Goal: Task Accomplishment & Management: Manage account settings

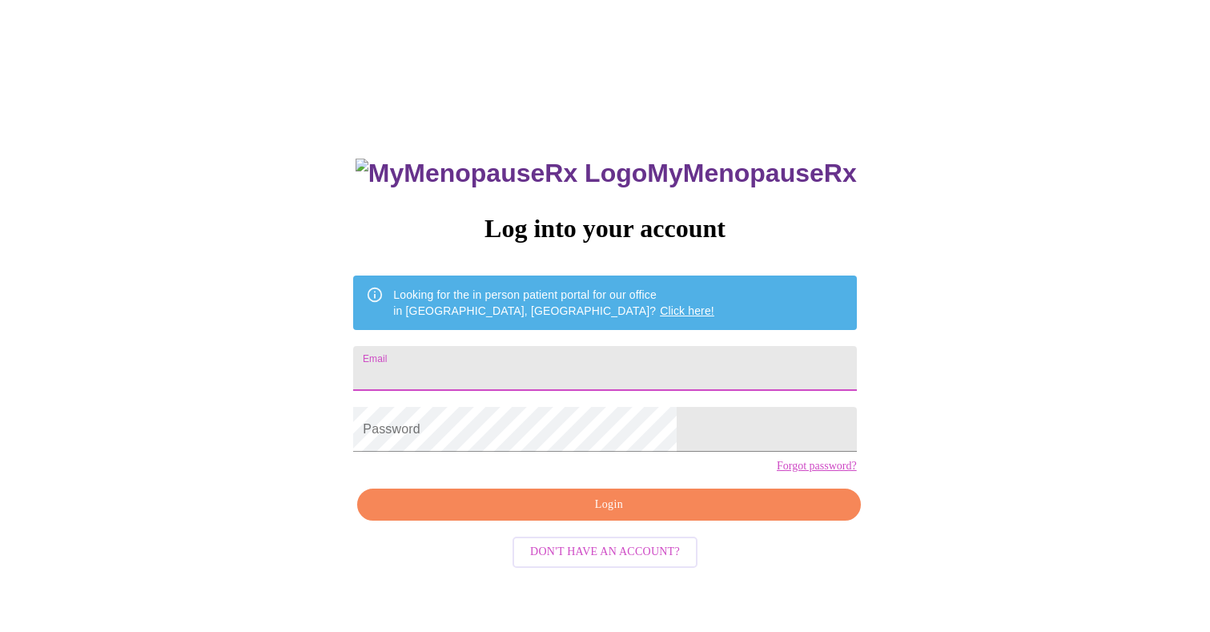
click at [490, 359] on input "Email" at bounding box center [604, 368] width 503 height 45
type input "[EMAIL_ADDRESS][DOMAIN_NAME]"
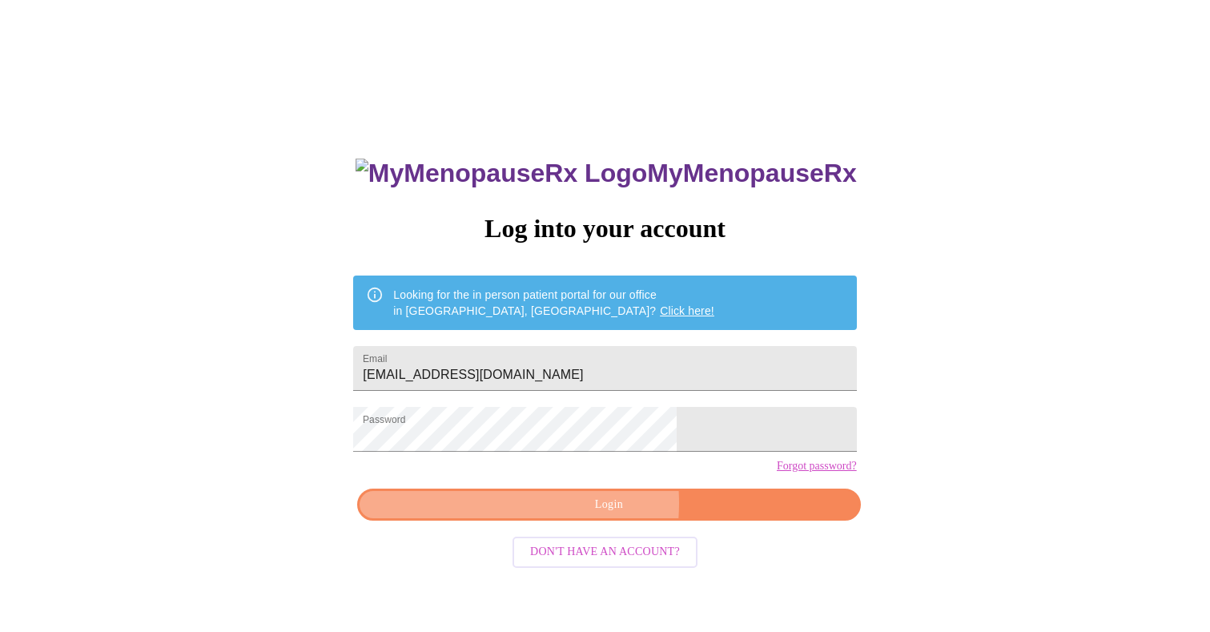
click at [567, 515] on span "Login" at bounding box center [608, 505] width 466 height 20
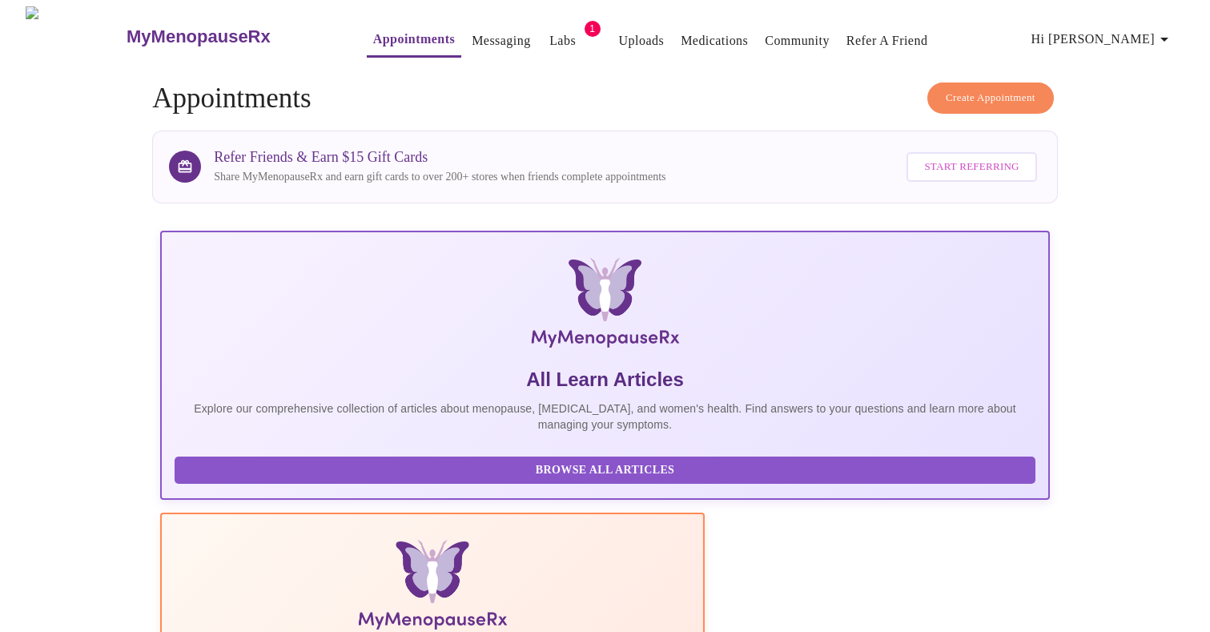
click at [404, 38] on link "Appointments" at bounding box center [414, 39] width 82 height 22
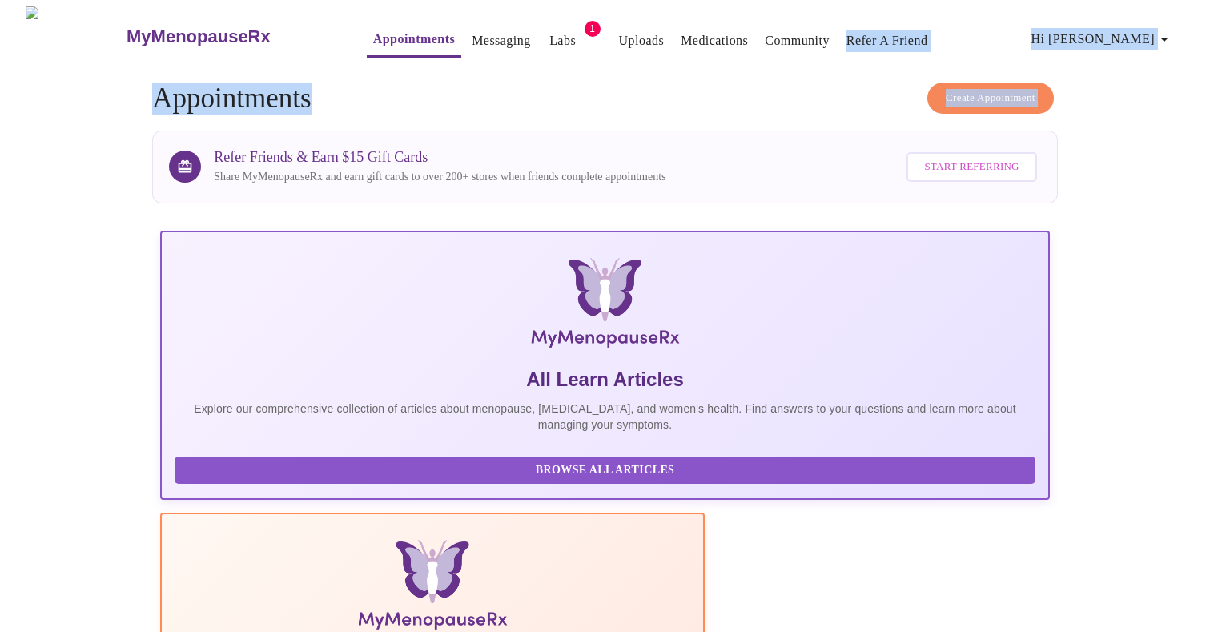
drag, startPoint x: 1203, startPoint y: 12, endPoint x: 1203, endPoint y: 99, distance: 87.3
click at [385, 34] on link "Appointments" at bounding box center [414, 39] width 82 height 22
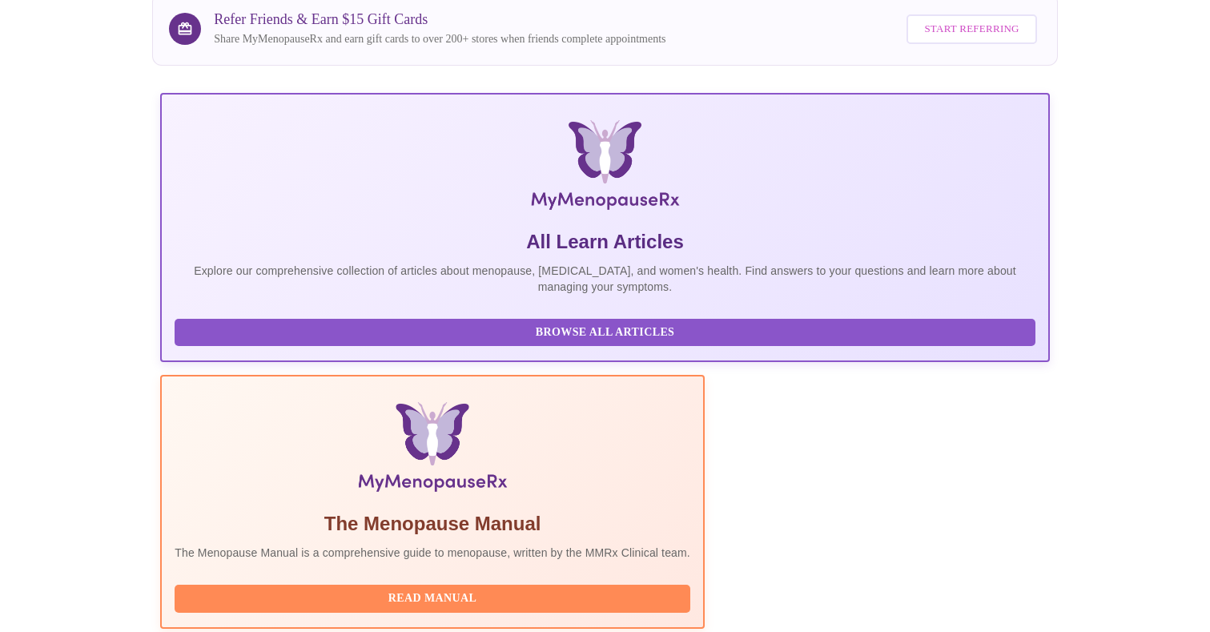
scroll to position [145, 0]
